Goal: Information Seeking & Learning: Learn about a topic

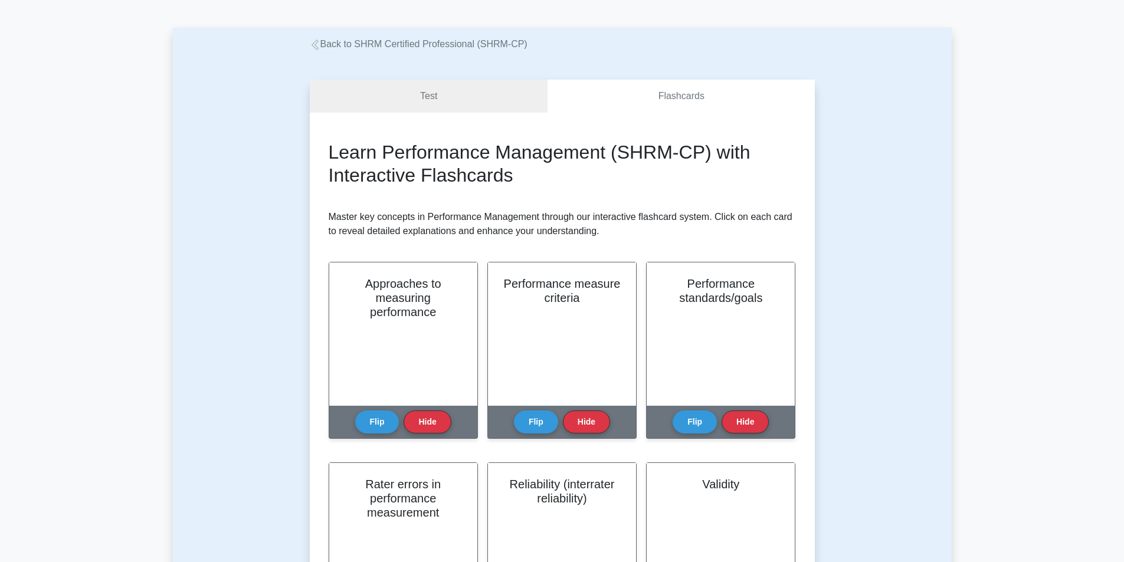
scroll to position [59, 0]
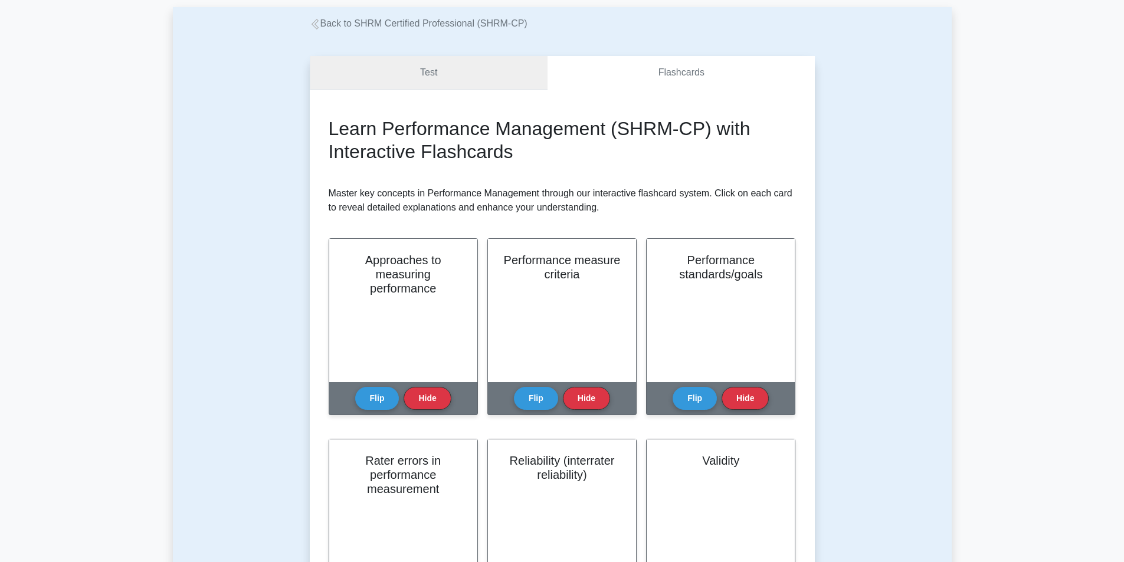
click at [339, 65] on link "Test" at bounding box center [429, 73] width 238 height 34
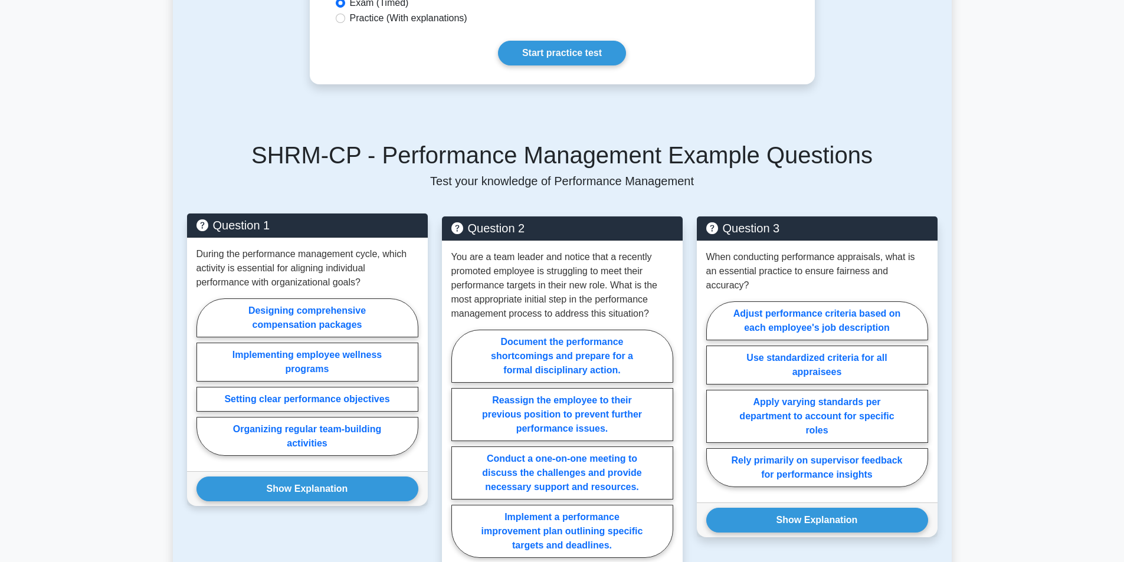
scroll to position [767, 0]
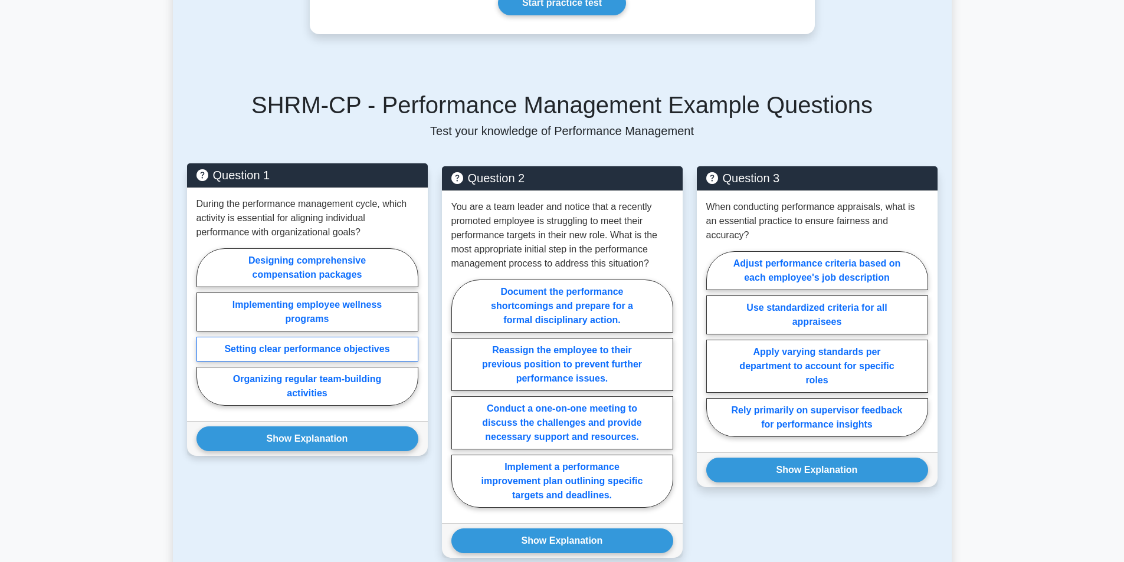
click at [374, 362] on label "Setting clear performance objectives" at bounding box center [307, 349] width 222 height 25
click at [204, 334] on input "Setting clear performance objectives" at bounding box center [200, 331] width 8 height 8
radio input "true"
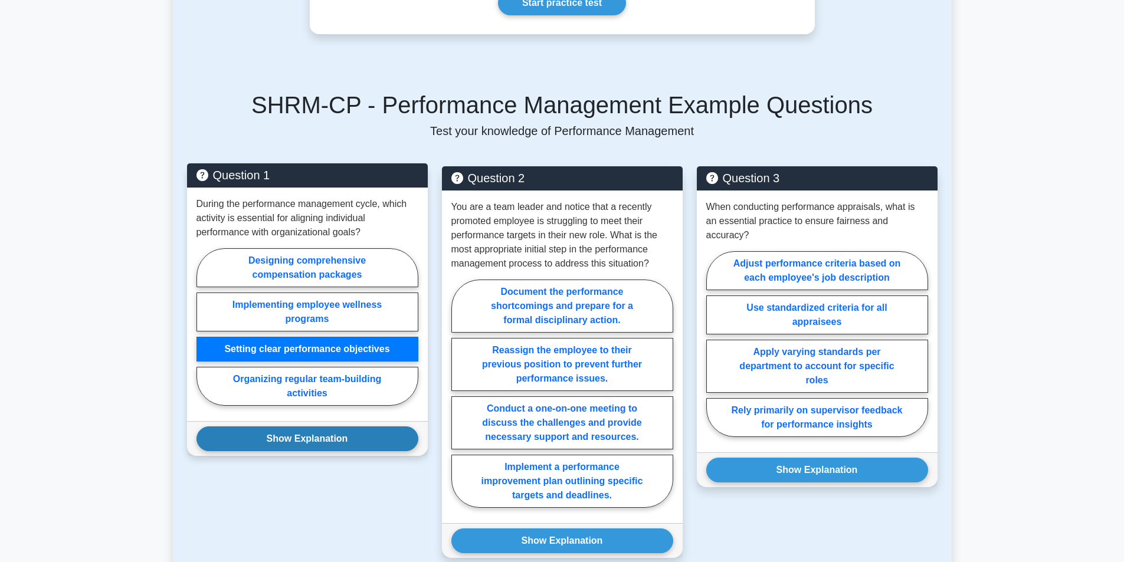
click at [370, 451] on button "Show Explanation" at bounding box center [307, 438] width 222 height 25
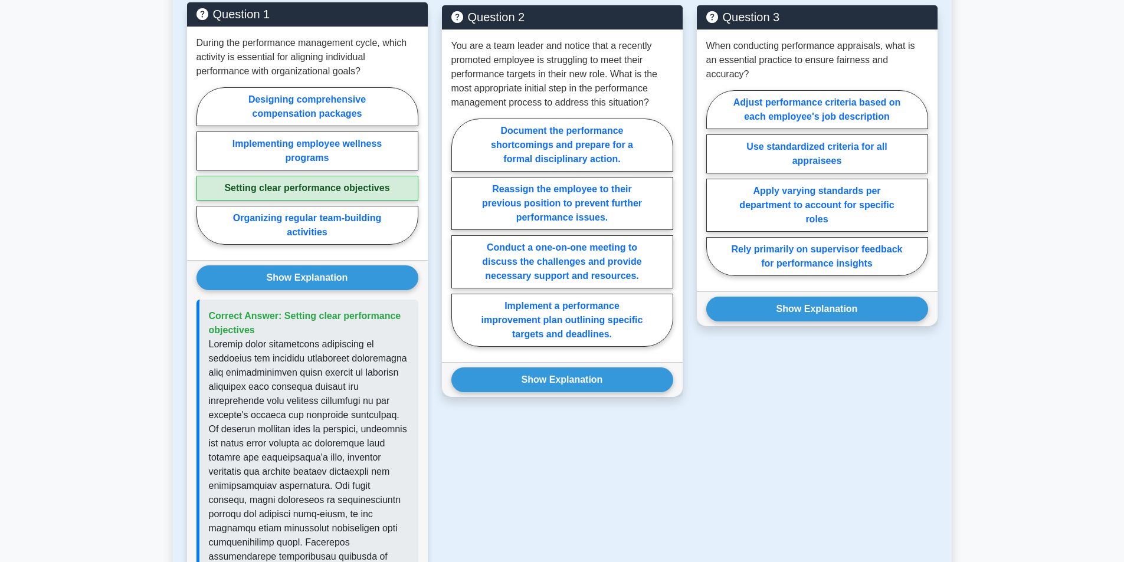
scroll to position [944, 0]
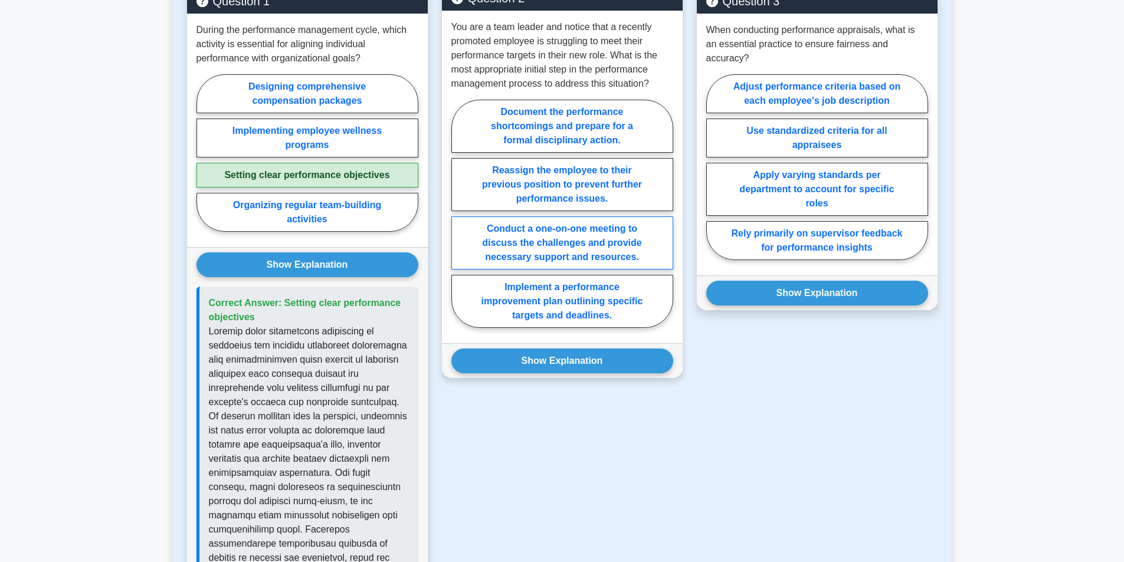
click at [629, 270] on label "Conduct a one-on-one meeting to discuss the challenges and provide necessary su…" at bounding box center [562, 242] width 222 height 53
click at [459, 221] on input "Conduct a one-on-one meeting to discuss the challenges and provide necessary su…" at bounding box center [455, 218] width 8 height 8
radio input "true"
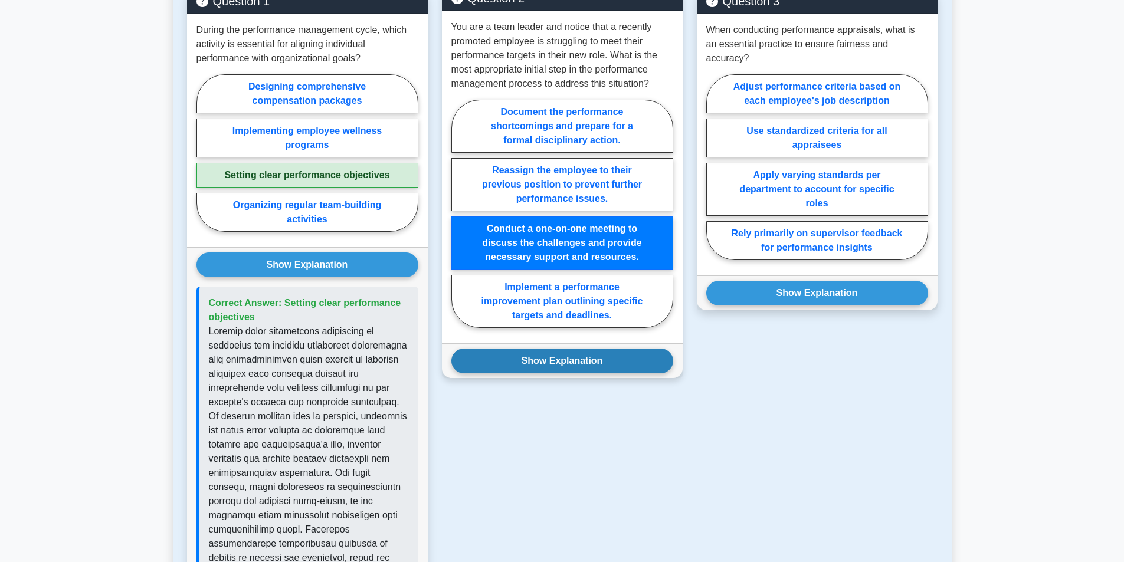
click at [620, 373] on button "Show Explanation" at bounding box center [562, 361] width 222 height 25
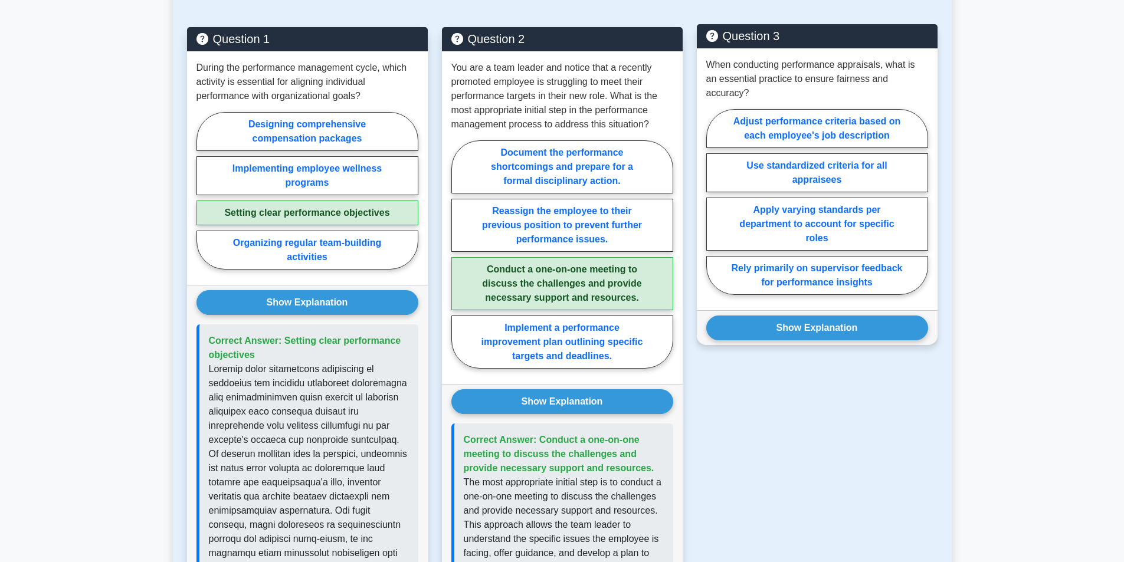
scroll to position [885, 0]
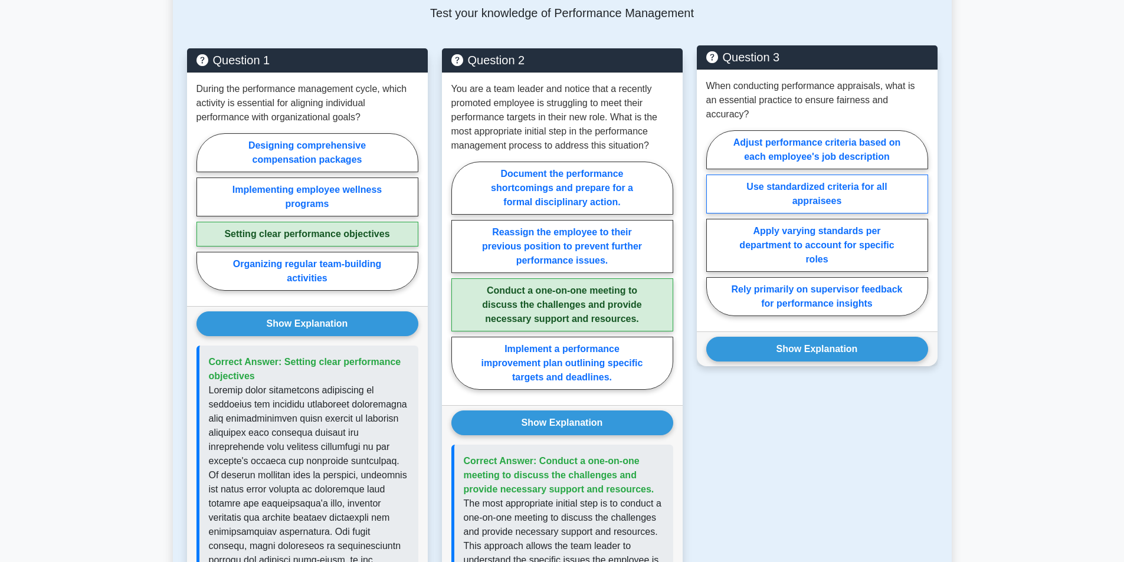
click at [874, 199] on label "Use standardized criteria for all appraisees" at bounding box center [817, 194] width 222 height 39
click at [714, 223] on input "Use standardized criteria for all appraisees" at bounding box center [710, 227] width 8 height 8
radio input "true"
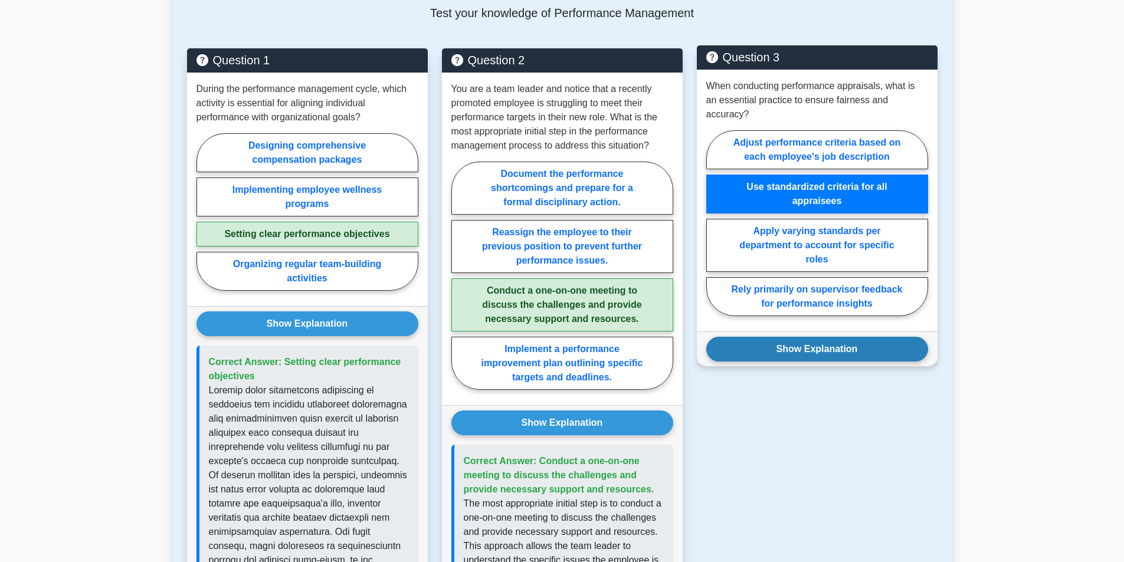
click at [855, 359] on button "Show Explanation" at bounding box center [817, 349] width 222 height 25
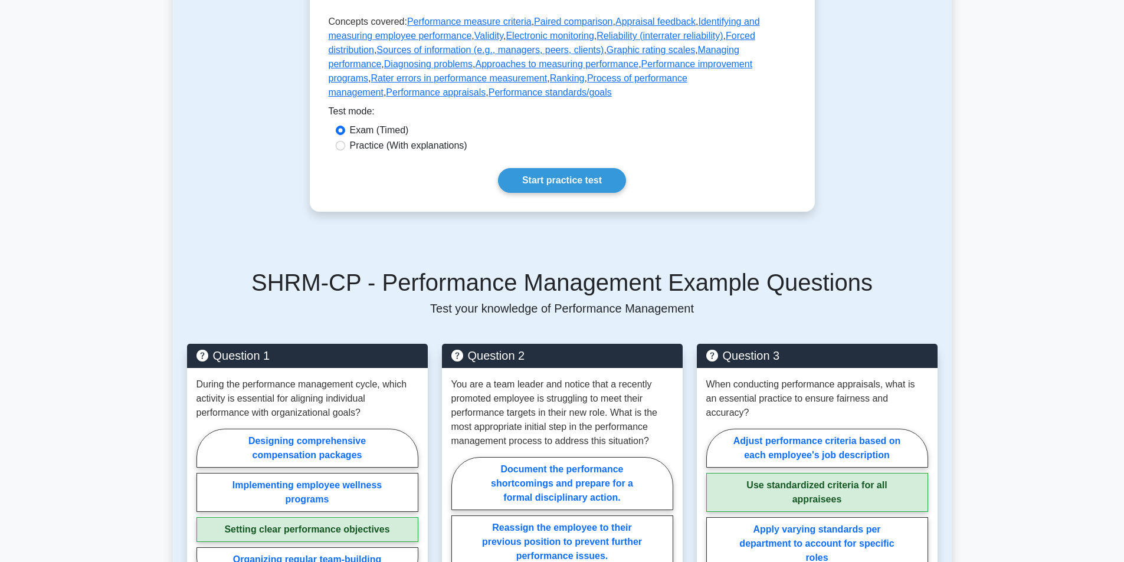
scroll to position [472, 0]
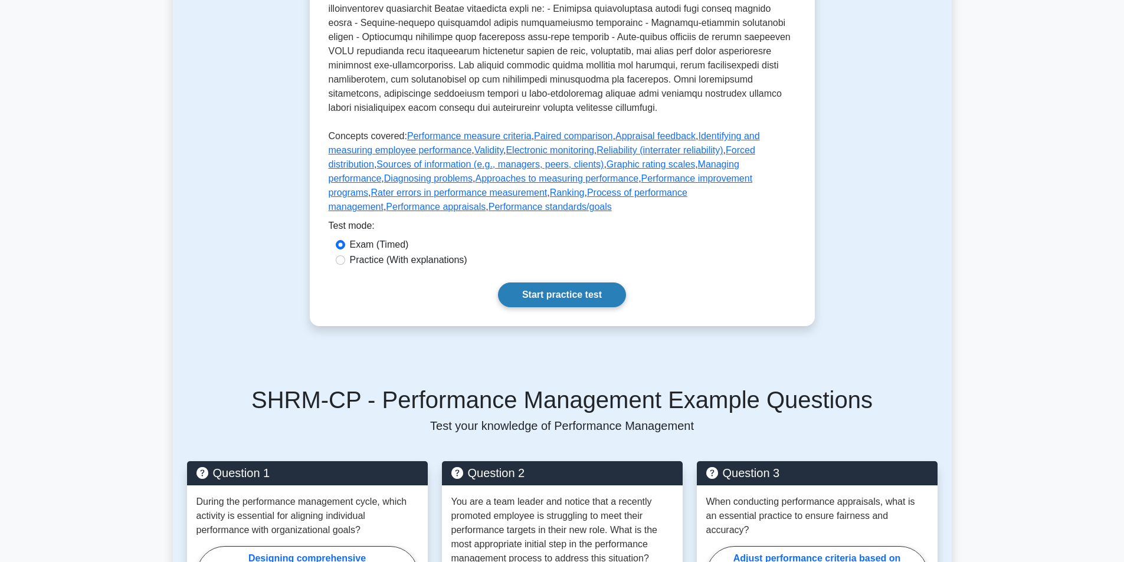
click at [568, 307] on link "Start practice test" at bounding box center [562, 295] width 128 height 25
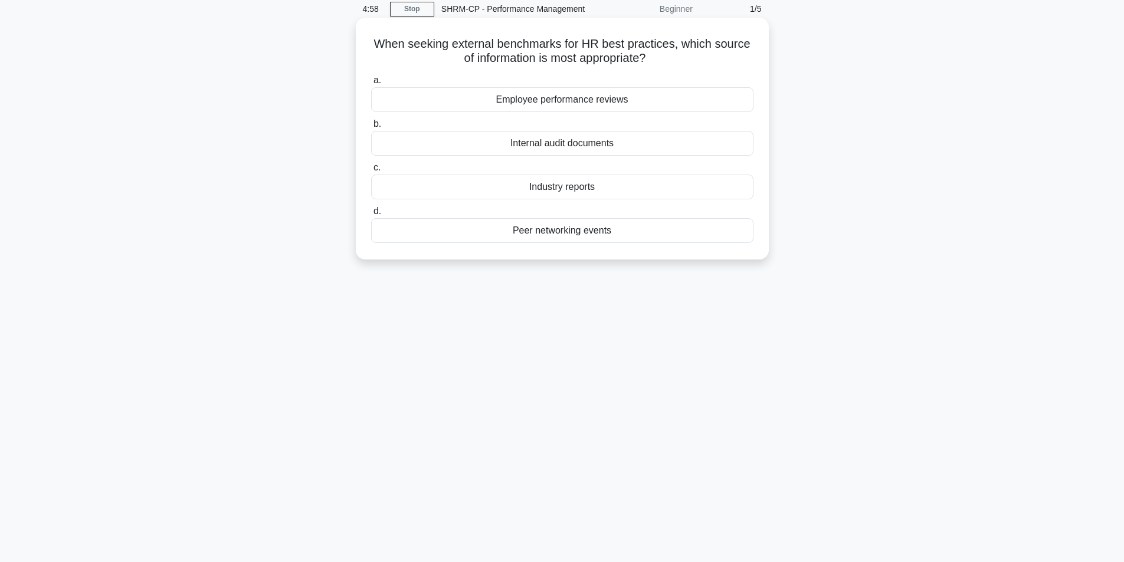
scroll to position [75, 0]
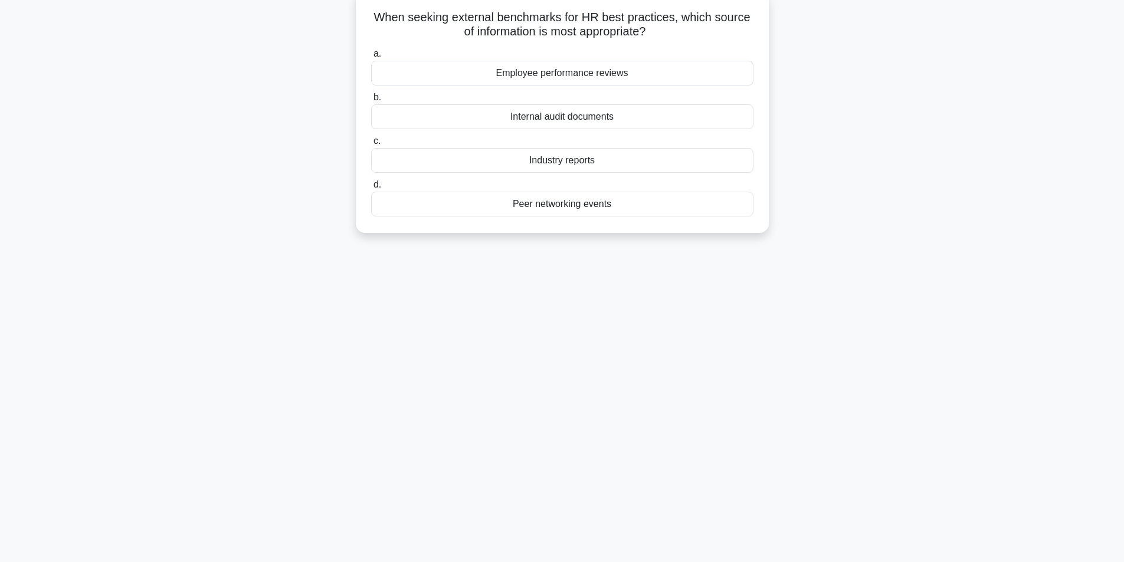
click at [640, 75] on div "Employee performance reviews" at bounding box center [562, 73] width 382 height 25
click at [371, 58] on input "a. Employee performance reviews" at bounding box center [371, 54] width 0 height 8
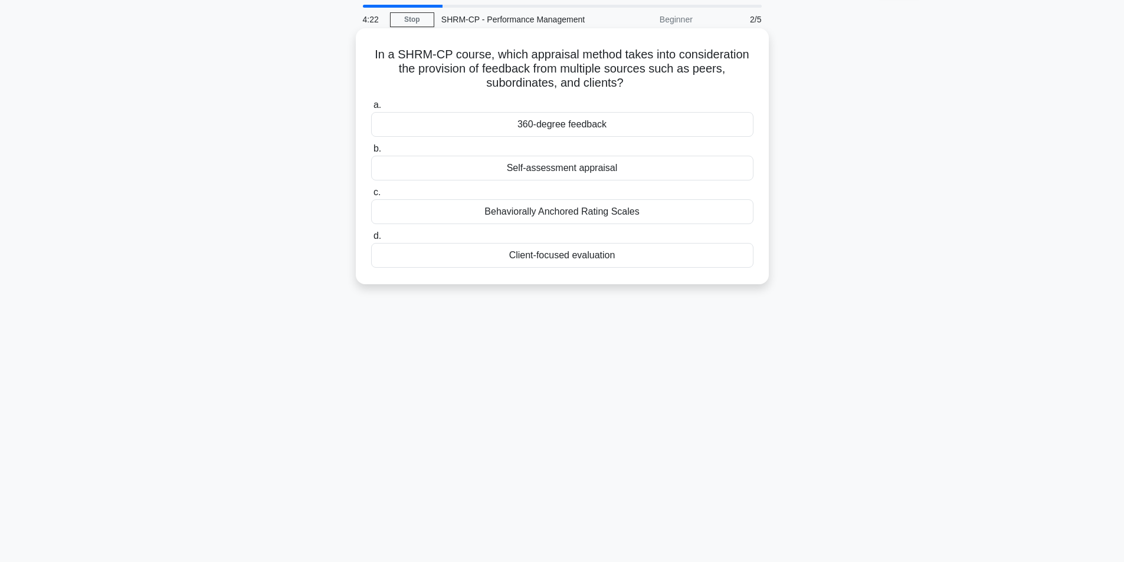
scroll to position [59, 0]
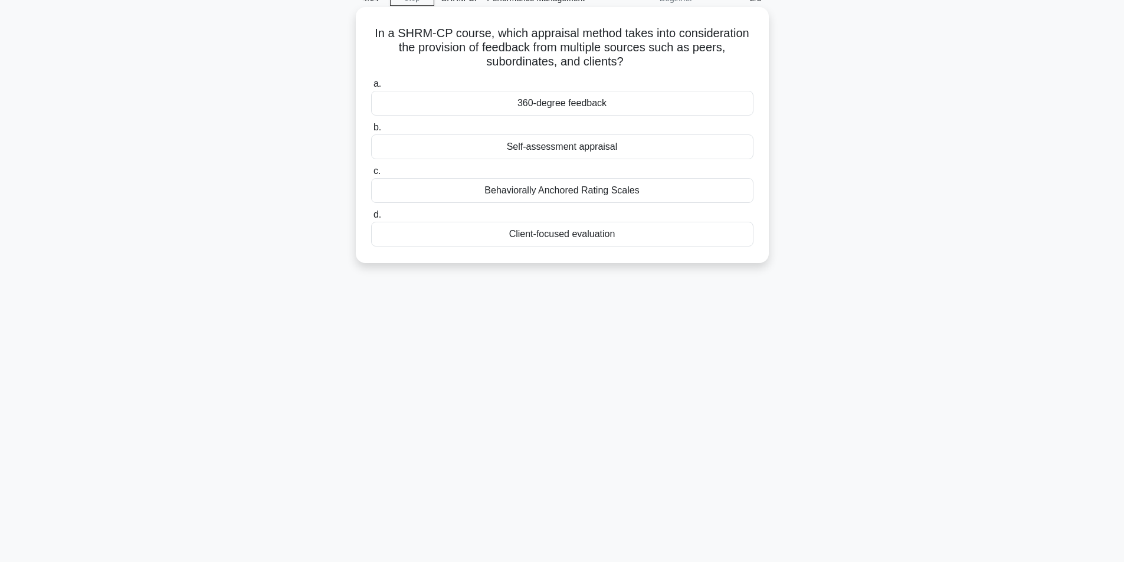
click at [695, 103] on div "360-degree feedback" at bounding box center [562, 103] width 382 height 25
click at [371, 88] on input "a. 360-degree feedback" at bounding box center [371, 84] width 0 height 8
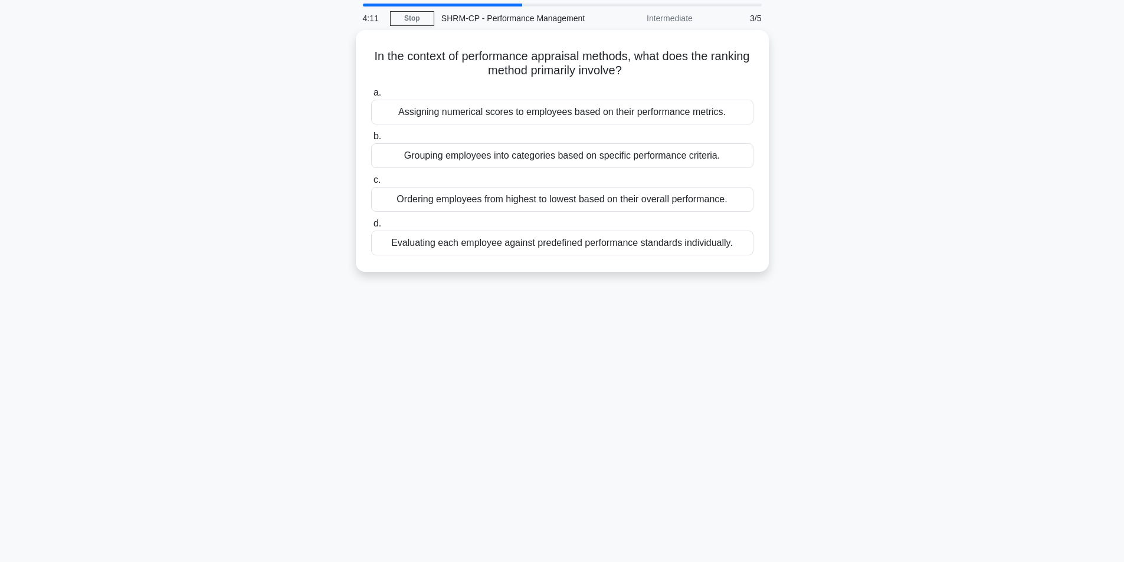
scroll to position [75, 0]
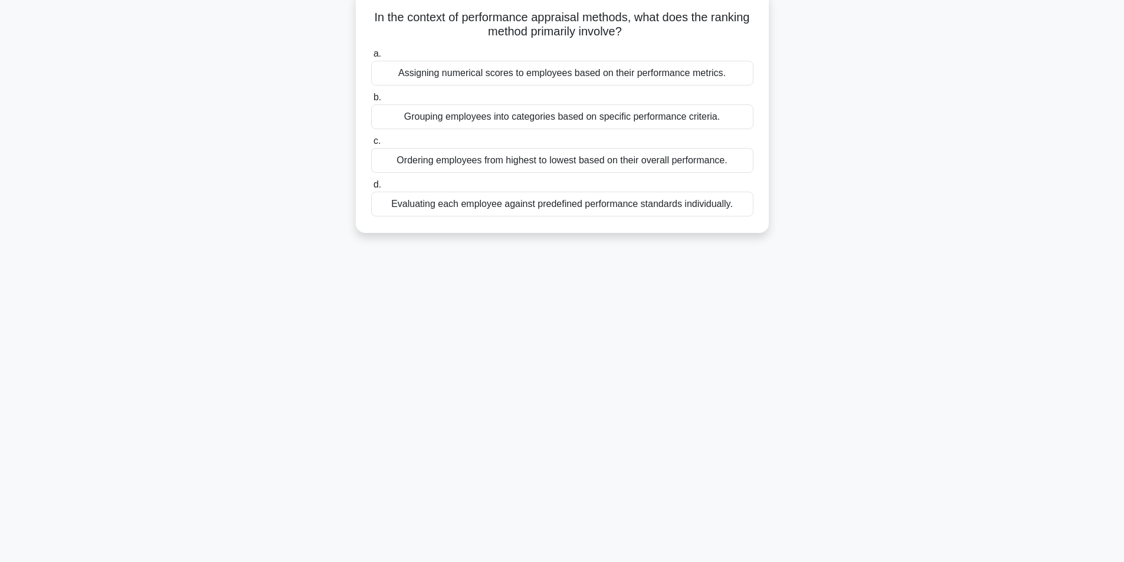
click at [552, 165] on div "Ordering employees from highest to lowest based on their overall performance." at bounding box center [562, 160] width 382 height 25
click at [371, 145] on input "c. Ordering employees from highest to lowest based on their overall performance." at bounding box center [371, 141] width 0 height 8
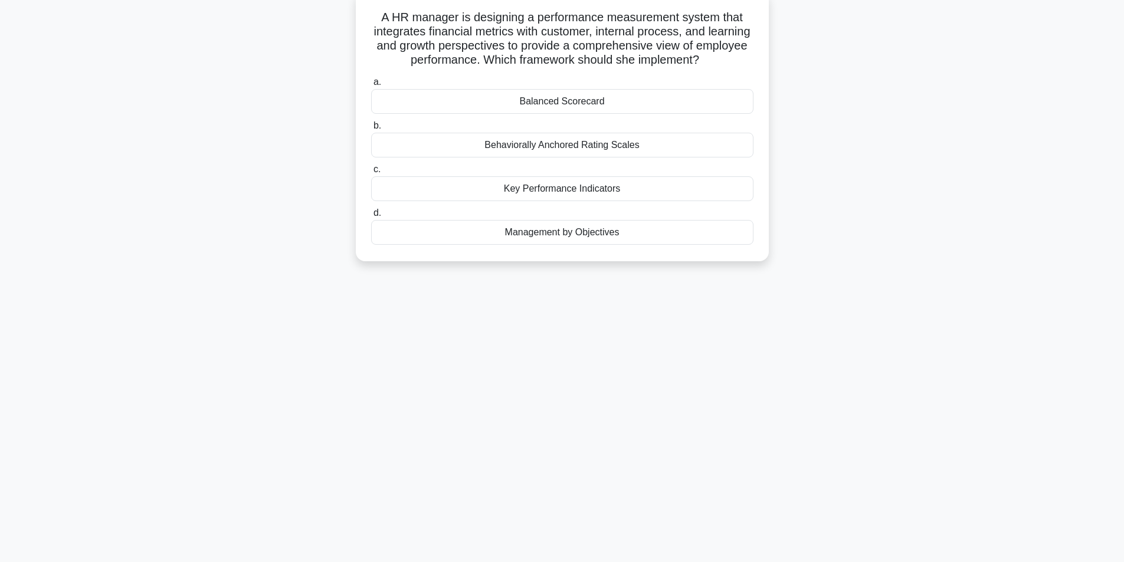
click at [672, 103] on div "Balanced Scorecard" at bounding box center [562, 101] width 382 height 25
click at [371, 86] on input "a. Balanced Scorecard" at bounding box center [371, 82] width 0 height 8
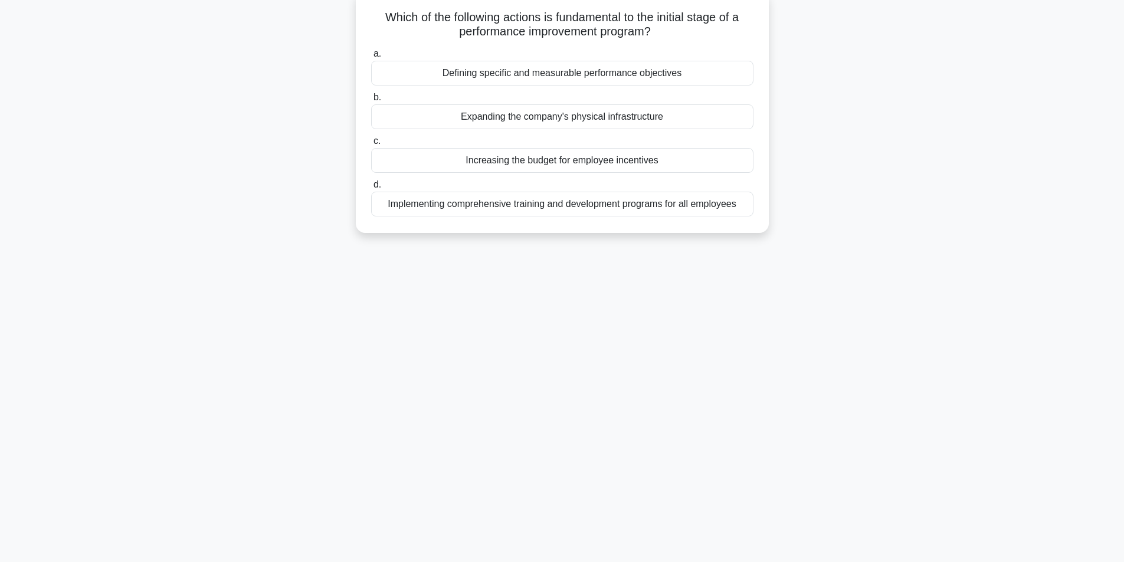
click at [662, 76] on div "Defining specific and measurable performance objectives" at bounding box center [562, 73] width 382 height 25
click at [371, 58] on input "a. Defining specific and measurable performance objectives" at bounding box center [371, 54] width 0 height 8
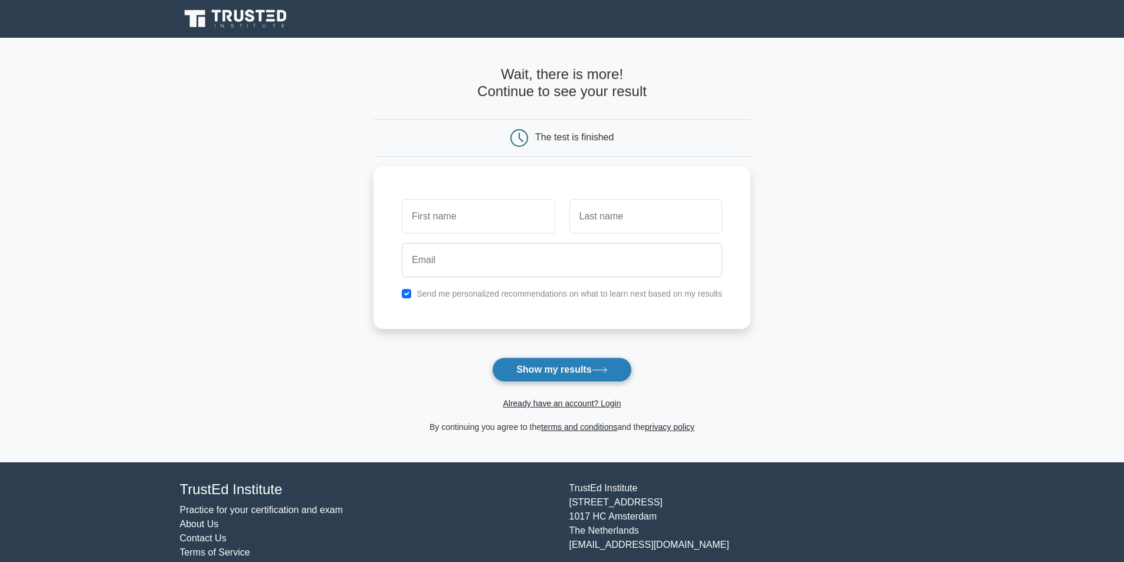
click at [593, 367] on button "Show my results" at bounding box center [561, 369] width 139 height 25
type input "r"
click at [602, 216] on input "text" at bounding box center [645, 213] width 153 height 34
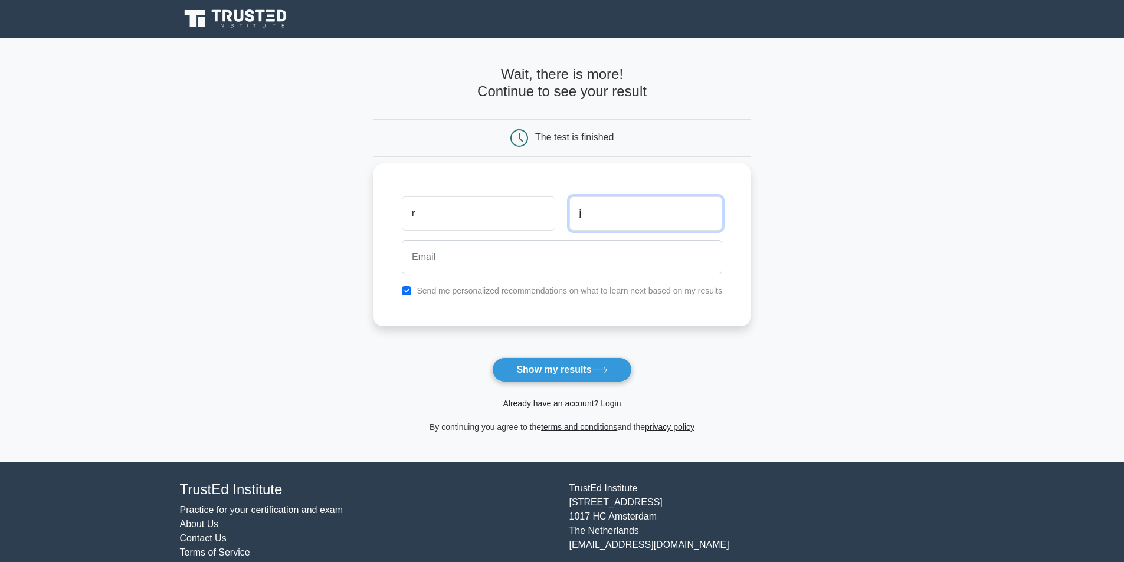
type input "j"
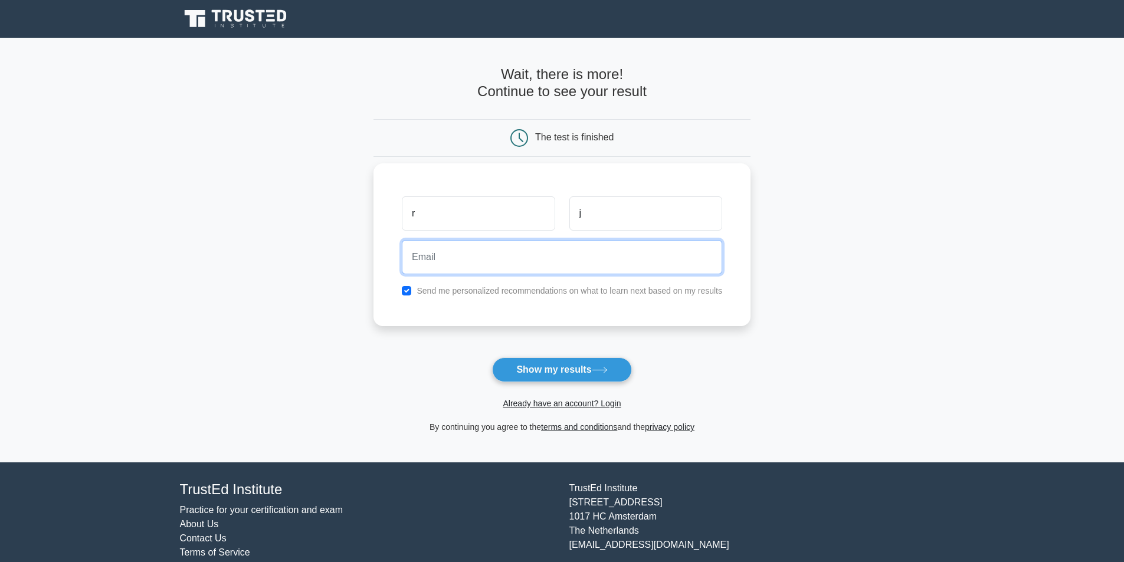
click at [550, 253] on input "email" at bounding box center [562, 257] width 320 height 34
type input "pp5689@gmail.com"
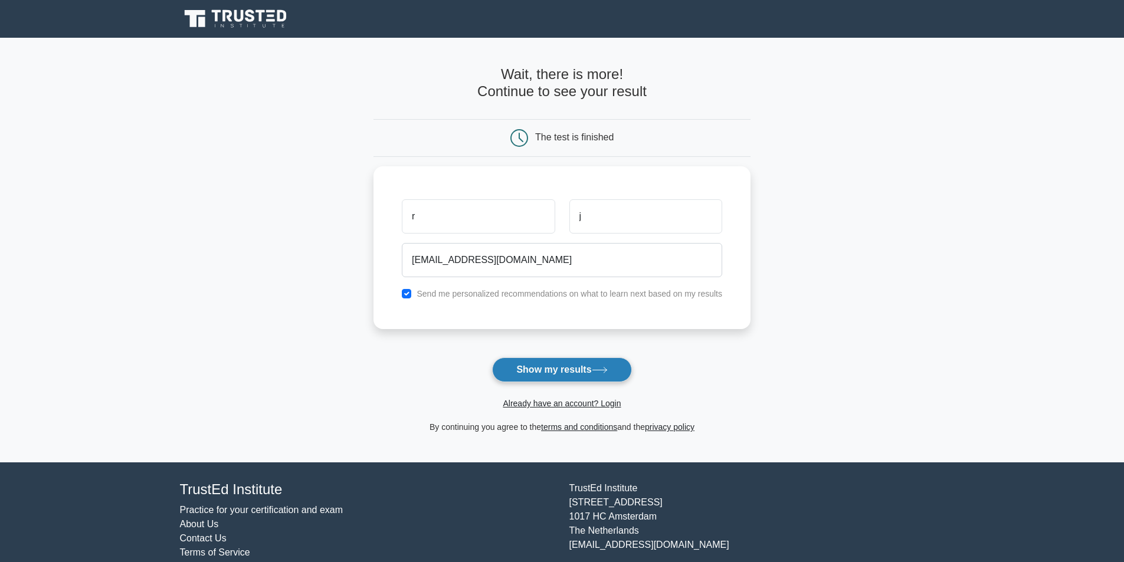
click at [536, 365] on button "Show my results" at bounding box center [561, 369] width 139 height 25
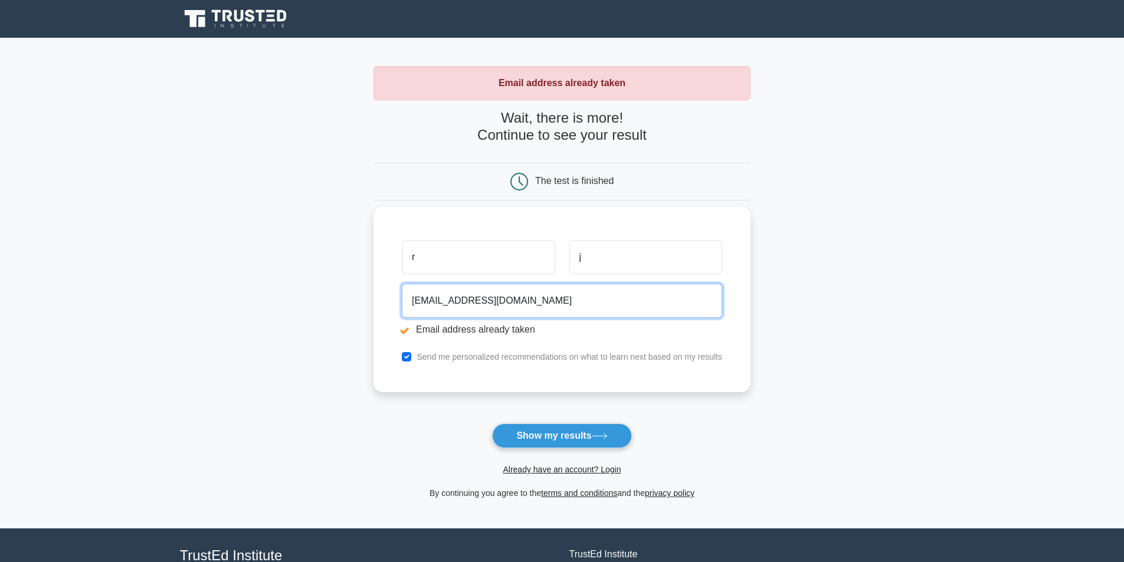
click at [435, 298] on input "[EMAIL_ADDRESS][DOMAIN_NAME]" at bounding box center [562, 301] width 320 height 34
type input "[EMAIL_ADDRESS][DOMAIN_NAME]"
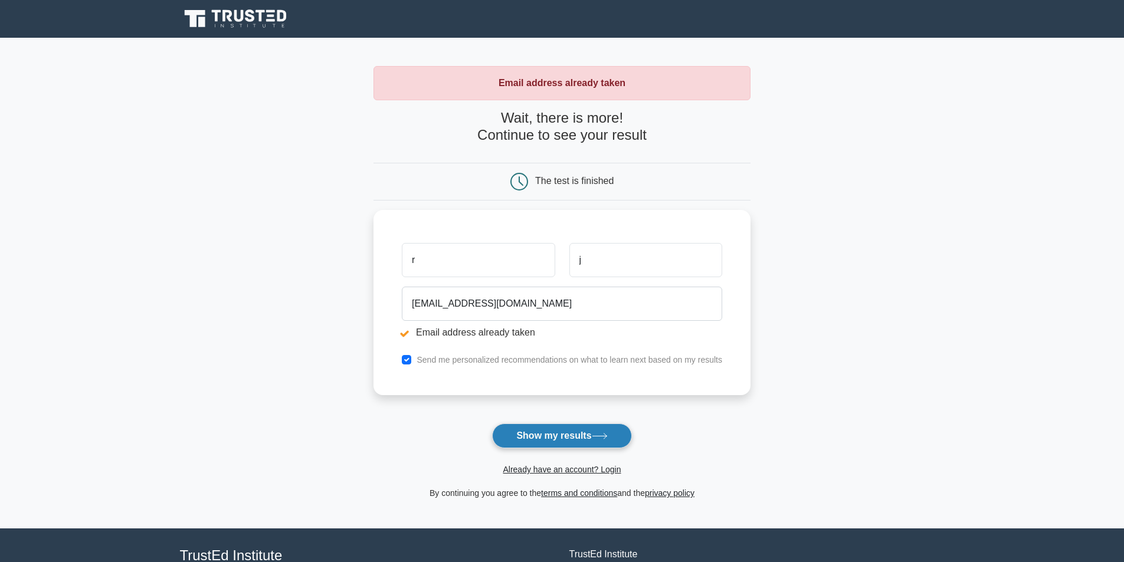
click at [544, 445] on button "Show my results" at bounding box center [561, 436] width 139 height 25
